Goal: Task Accomplishment & Management: Manage account settings

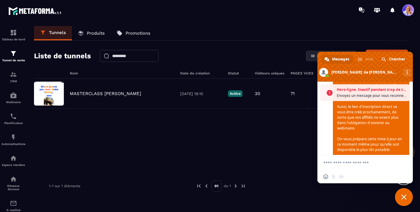
scroll to position [2254, 0]
click at [409, 13] on span at bounding box center [409, 10] width 12 height 12
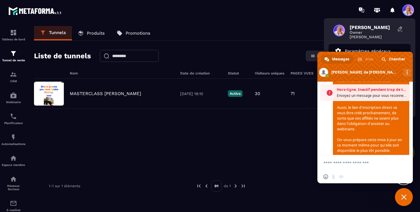
click at [357, 50] on p "Paramètres généraux" at bounding box center [368, 50] width 46 height 5
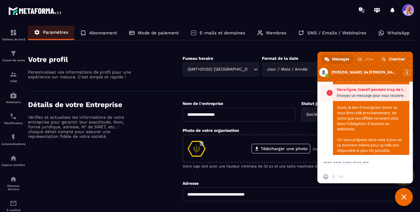
click at [405, 195] on span "Fermer le chat" at bounding box center [404, 196] width 5 height 5
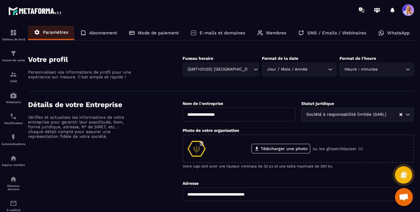
click at [407, 13] on span at bounding box center [409, 10] width 12 height 12
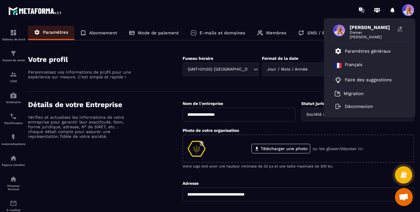
click at [142, 161] on div "Détails de votre Entreprise Vérifiez et actualisez les informations de votre en…" at bounding box center [105, 204] width 155 height 208
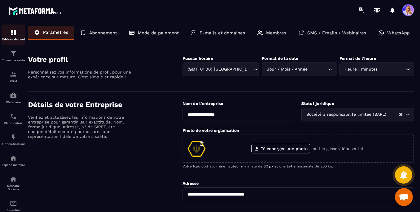
click at [12, 33] on img at bounding box center [13, 32] width 7 height 7
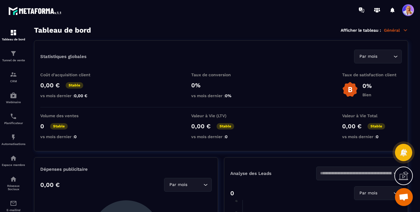
click at [400, 28] on p "Général" at bounding box center [396, 29] width 24 height 5
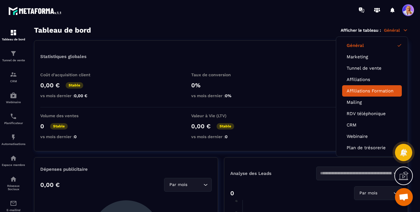
click at [363, 93] on li "Affiliations Formation" at bounding box center [373, 90] width 60 height 11
click at [361, 90] on link "Affiliations Formation" at bounding box center [372, 90] width 51 height 5
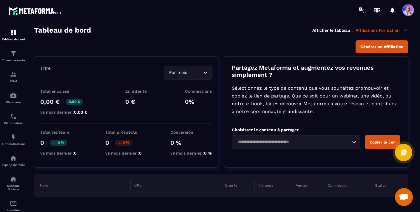
click at [206, 72] on icon "Search for option" at bounding box center [206, 73] width 6 height 6
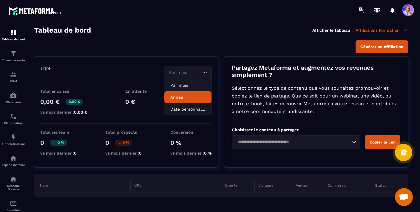
click at [181, 95] on p "Année" at bounding box center [188, 97] width 35 height 6
